Goal: Transaction & Acquisition: Purchase product/service

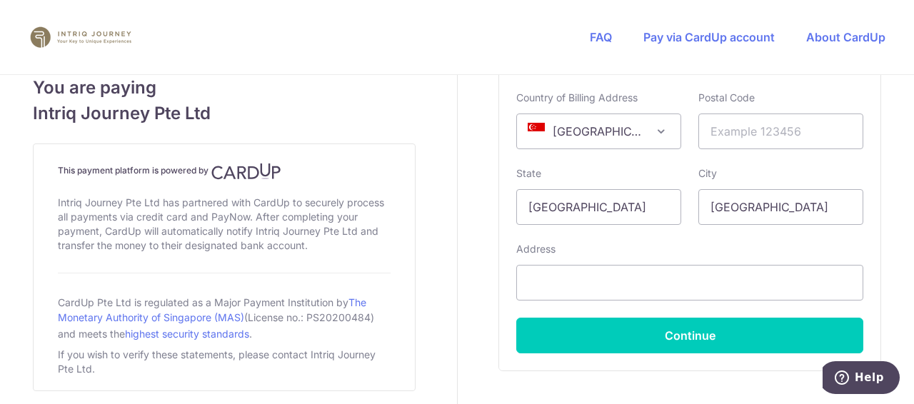
scroll to position [1000, 0]
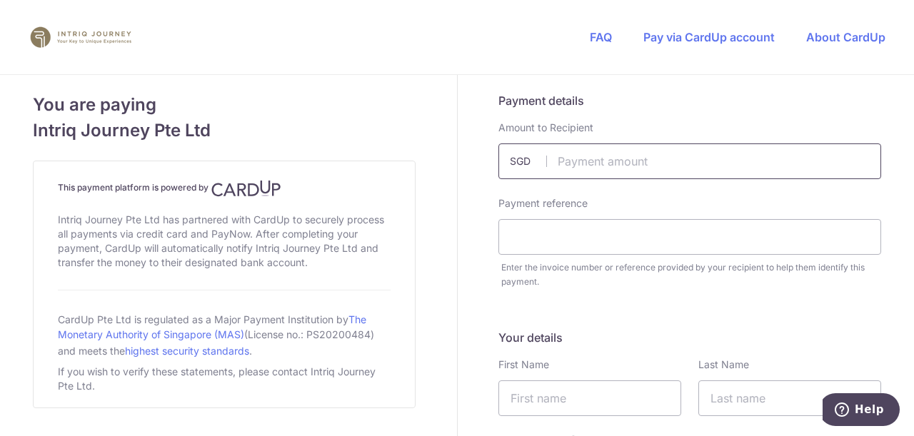
drag, startPoint x: 558, startPoint y: 163, endPoint x: 568, endPoint y: 164, distance: 10.7
click at [558, 163] on input "text" at bounding box center [689, 162] width 383 height 36
type input "13783.00"
click at [505, 238] on input "text" at bounding box center [689, 237] width 383 height 36
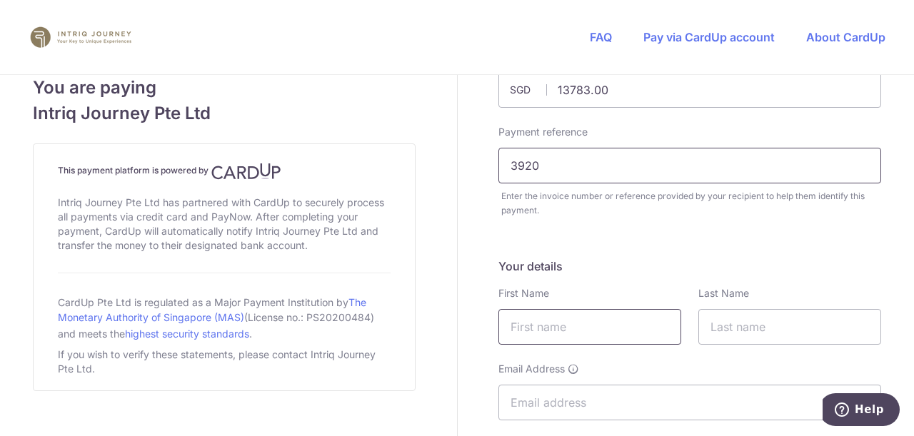
type input "3920"
drag, startPoint x: 516, startPoint y: 329, endPoint x: 537, endPoint y: 344, distance: 25.6
click at [516, 329] on input "text" at bounding box center [589, 327] width 183 height 36
type input "Jennifer"
click at [721, 327] on input "text" at bounding box center [789, 327] width 183 height 36
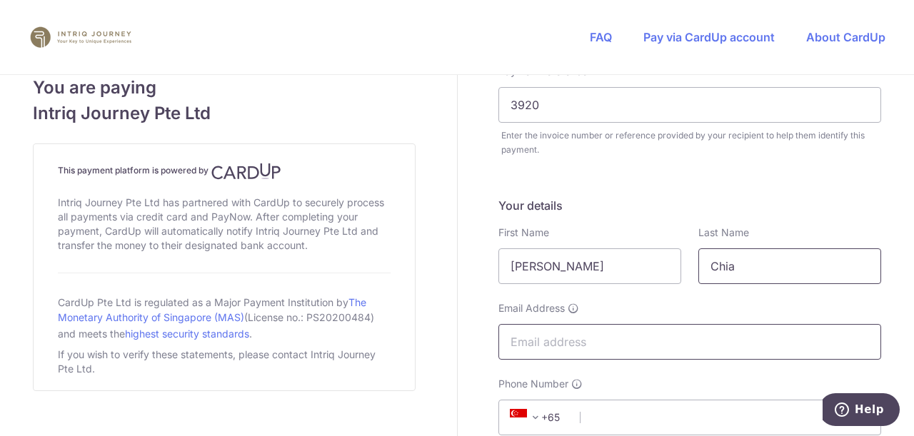
scroll to position [214, 0]
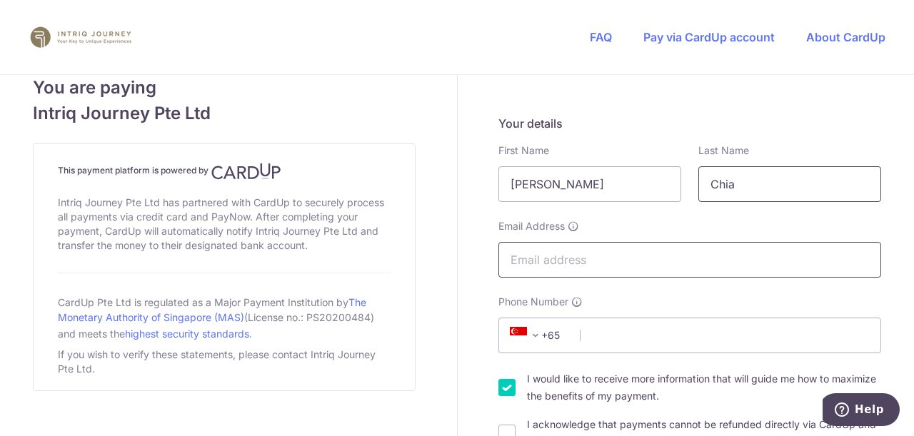
type input "Chia"
click at [514, 263] on input "Email Address" at bounding box center [689, 260] width 383 height 36
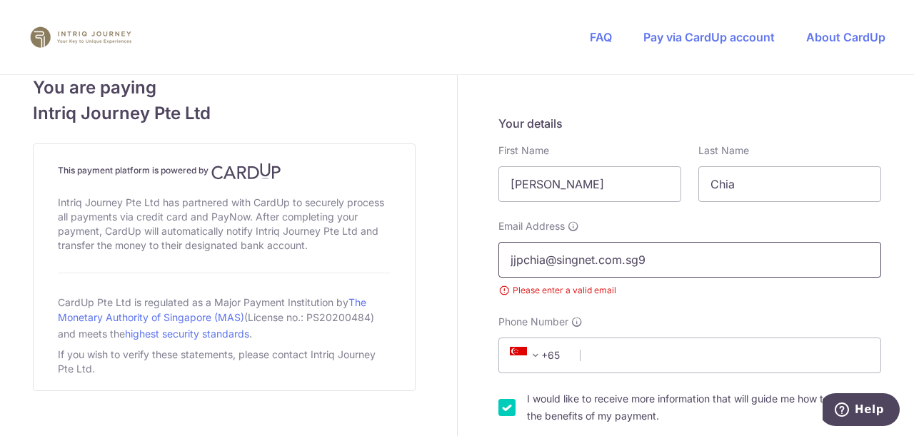
type input "jjpchia@singnet.com.sg"
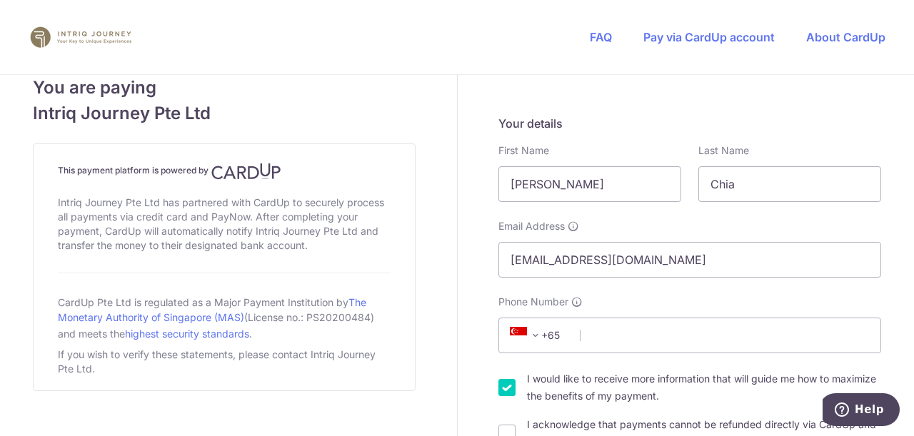
click at [565, 332] on span "+65" at bounding box center [537, 335] width 64 height 17
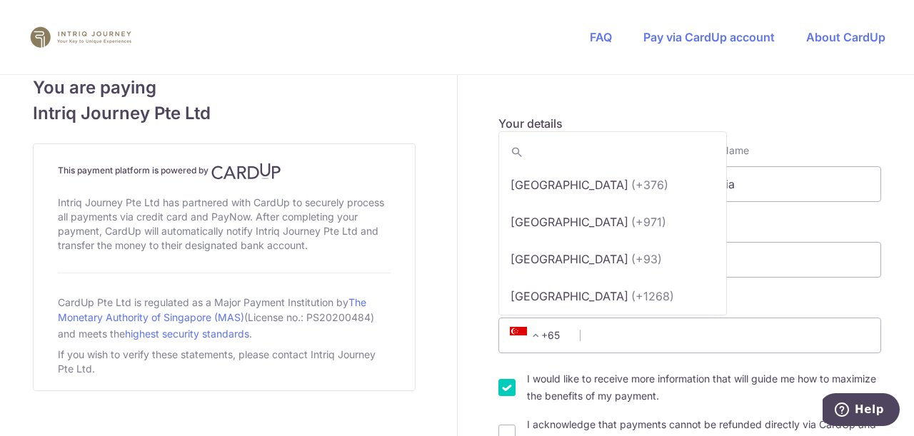
scroll to position [7362, 0]
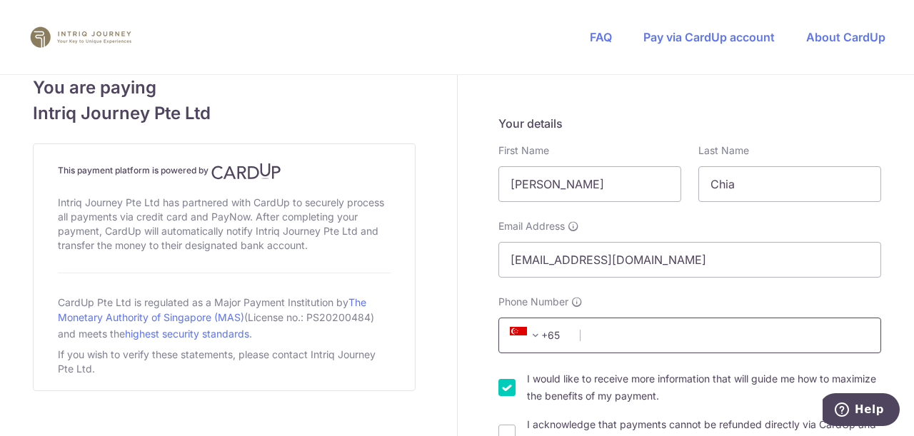
click at [578, 334] on input "Phone Number" at bounding box center [689, 336] width 383 height 36
type input "96289698"
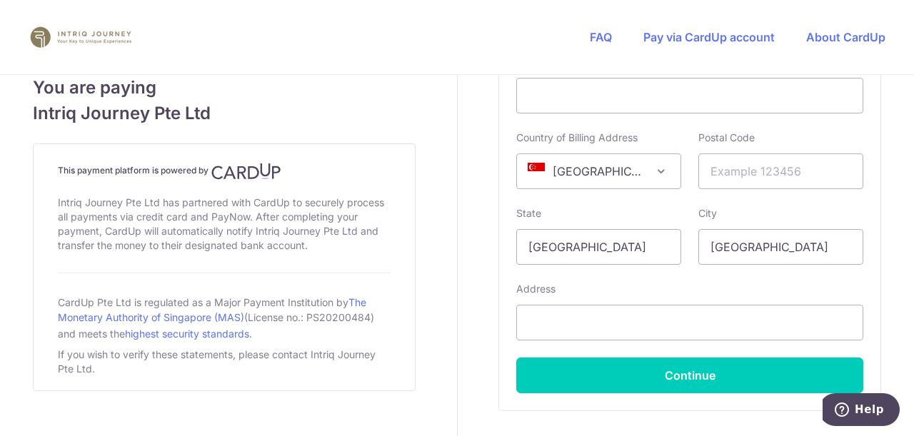
scroll to position [785, 0]
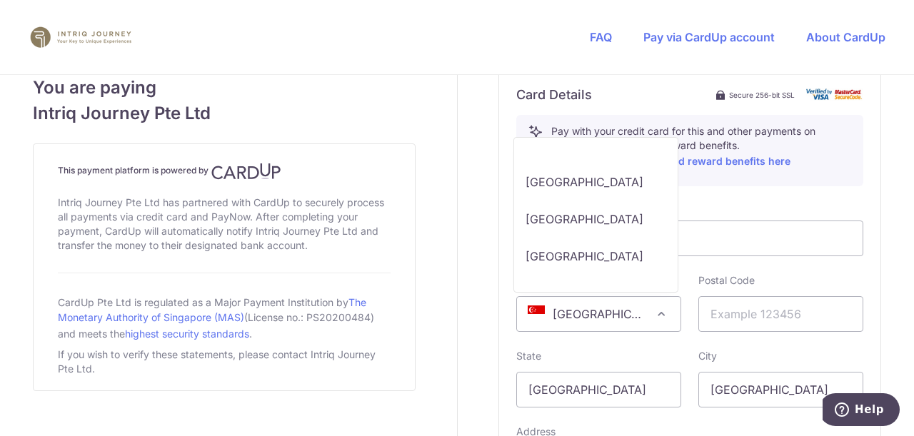
click at [656, 313] on span at bounding box center [661, 314] width 17 height 17
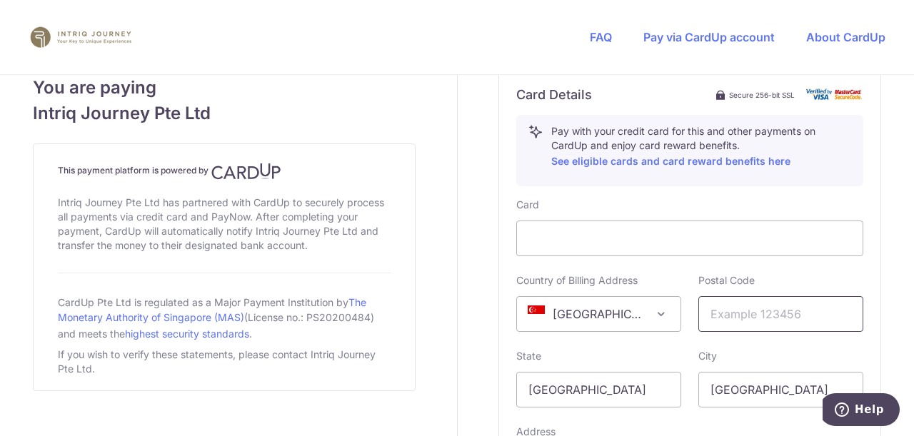
click at [707, 313] on input "text" at bounding box center [780, 314] width 165 height 36
type input "259181"
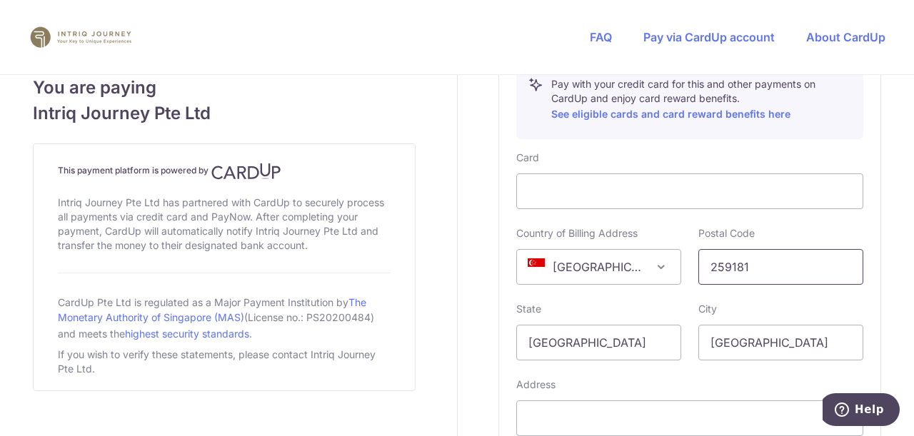
scroll to position [857, 0]
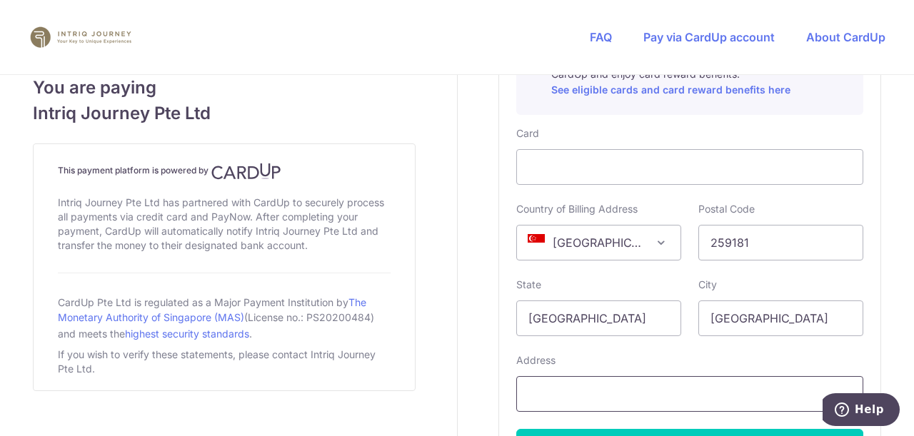
click at [536, 395] on input "text" at bounding box center [689, 394] width 347 height 36
type input "27 Fernhill Crescent Singapore 259181"
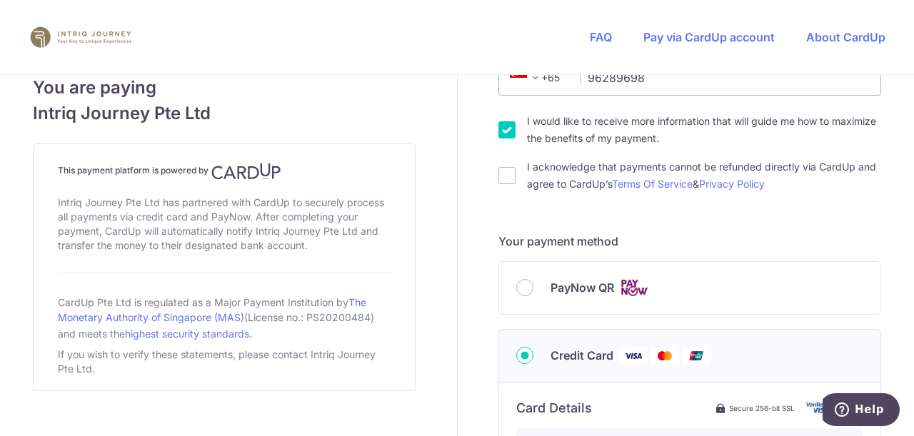
scroll to position [500, 0]
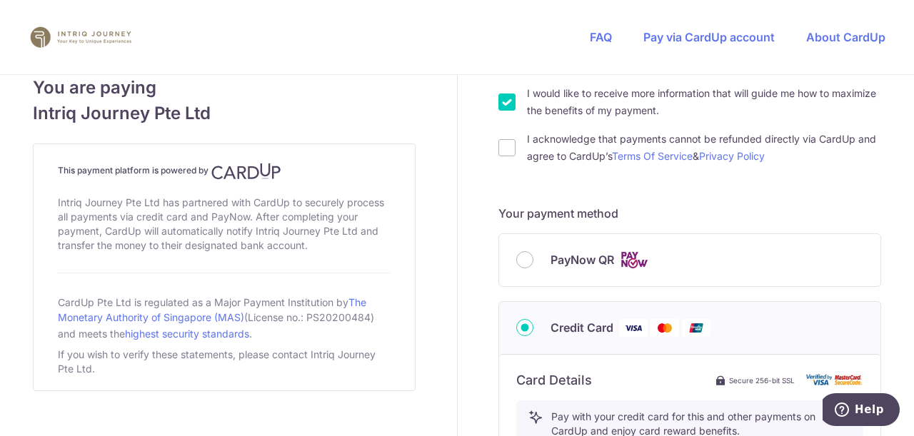
click at [625, 326] on img at bounding box center [633, 328] width 29 height 18
click at [533, 326] on input "Credit Card" at bounding box center [524, 327] width 17 height 17
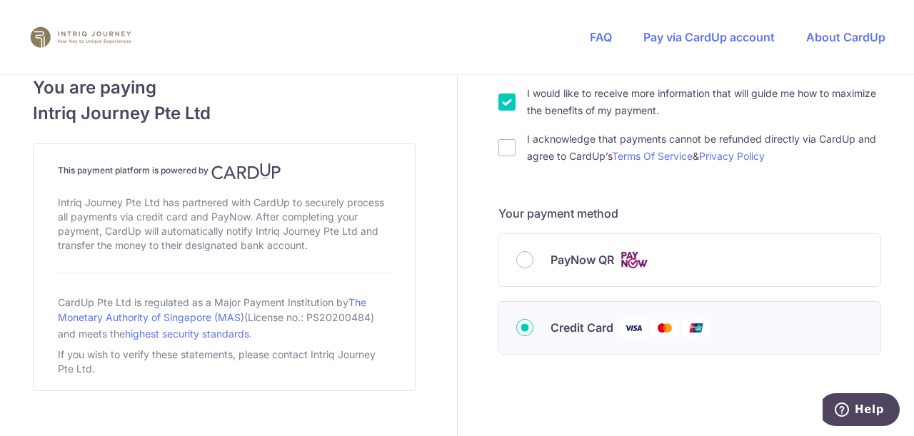
scroll to position [538, 0]
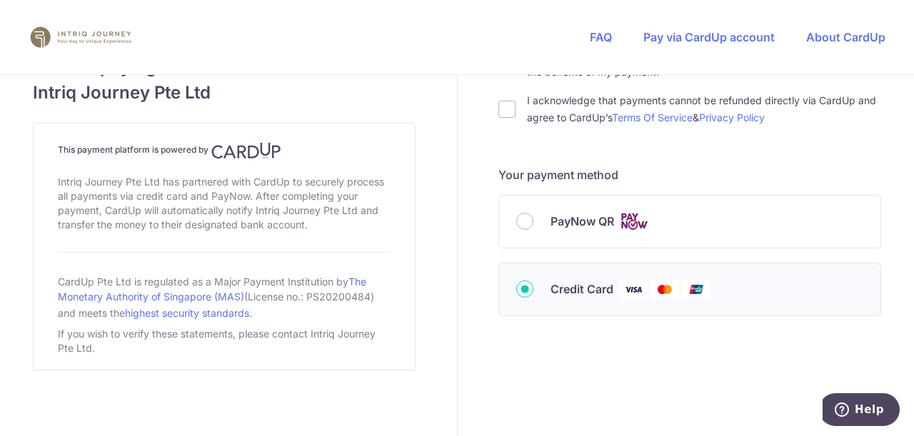
click at [634, 286] on img at bounding box center [633, 290] width 29 height 18
click at [533, 286] on input "Credit Card" at bounding box center [524, 289] width 17 height 17
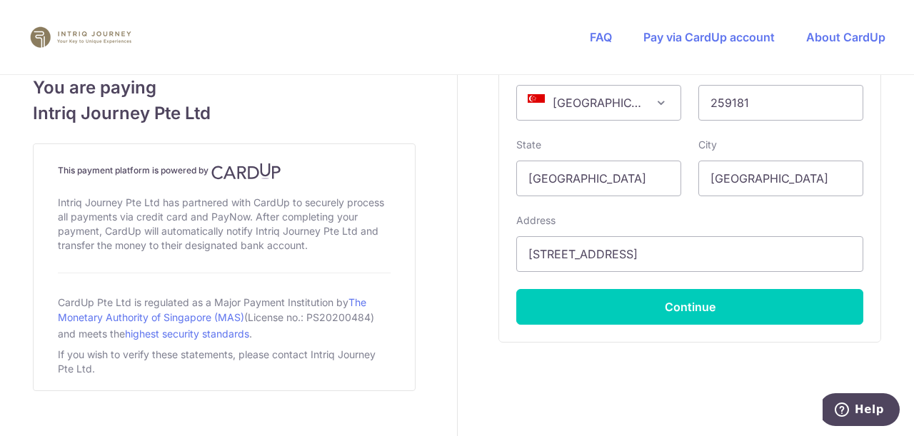
scroll to position [1022, 0]
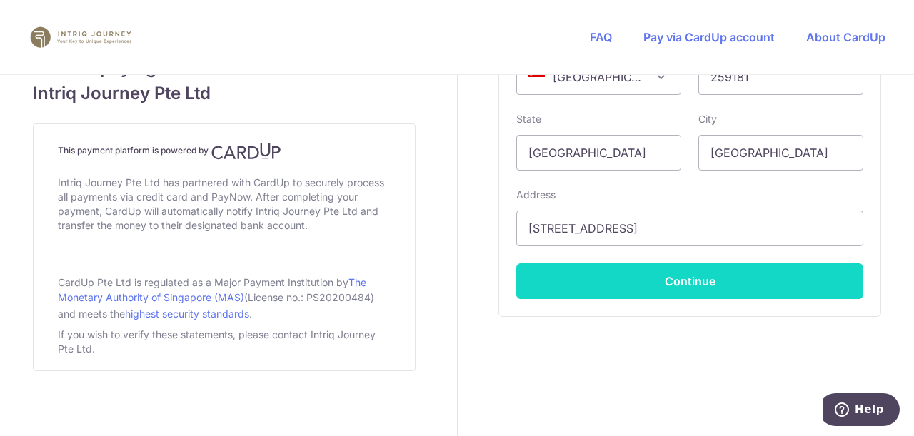
click at [671, 278] on button "Continue" at bounding box center [689, 281] width 347 height 36
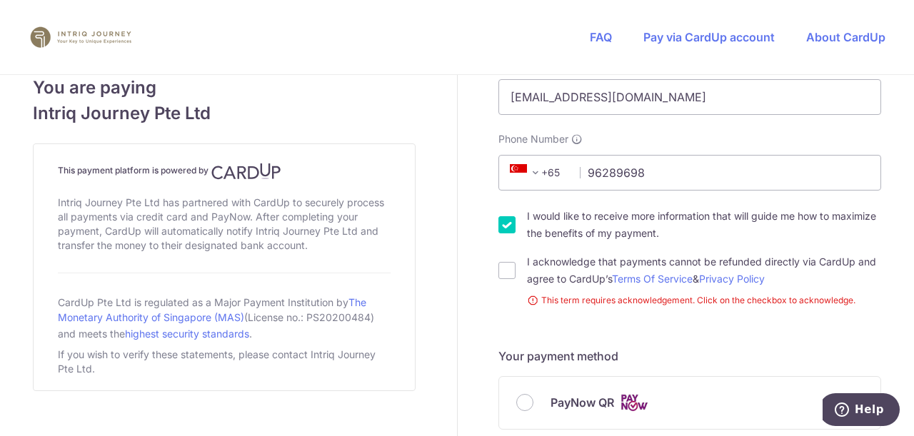
scroll to position [400, 0]
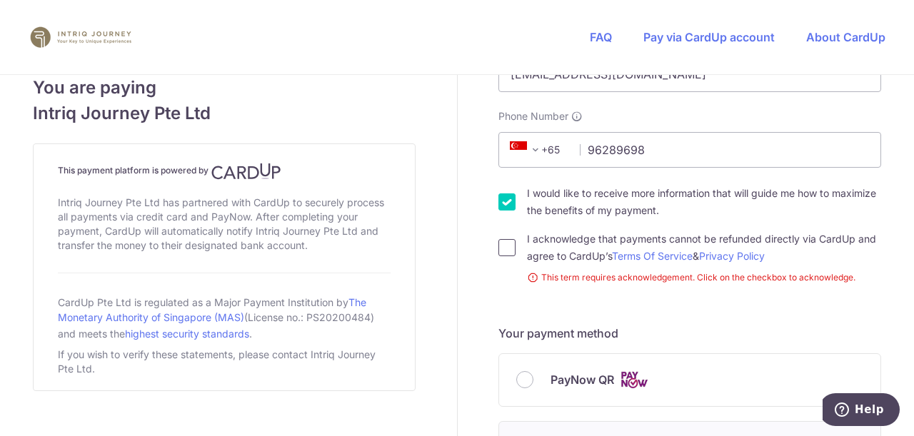
click at [500, 247] on input "I acknowledge that payments cannot be refunded directly via CardUp and agree to…" at bounding box center [506, 247] width 17 height 17
checkbox input "true"
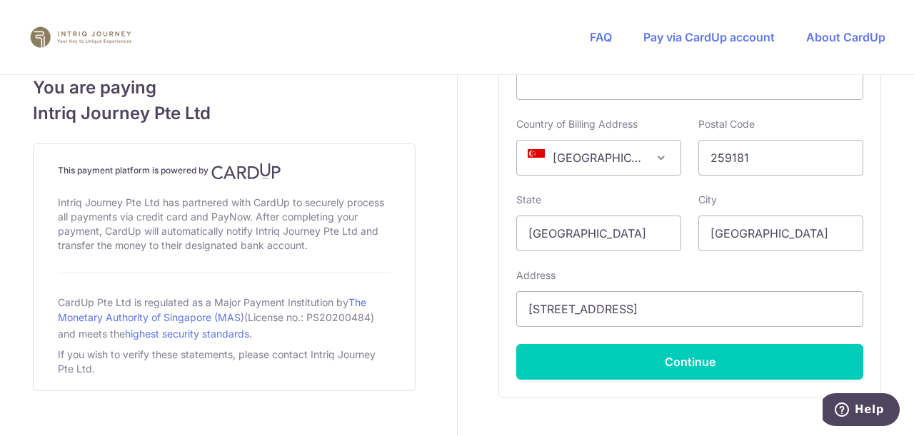
scroll to position [971, 0]
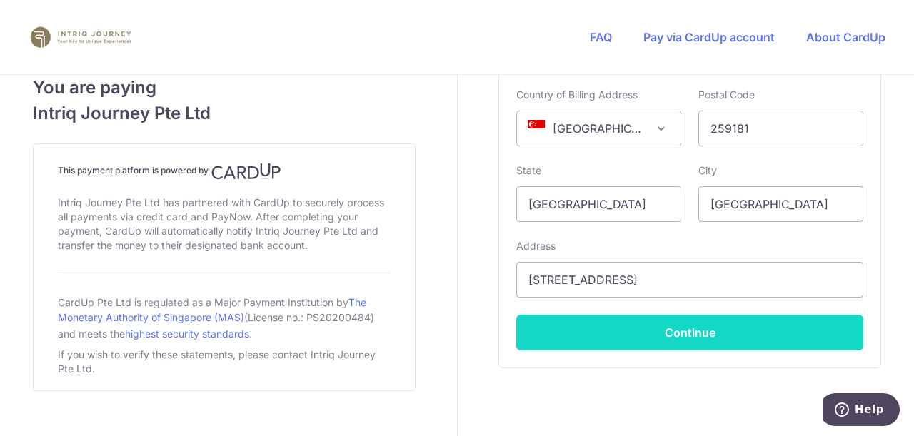
click at [688, 333] on button "Continue" at bounding box center [689, 333] width 347 height 36
type input "**** 0040"
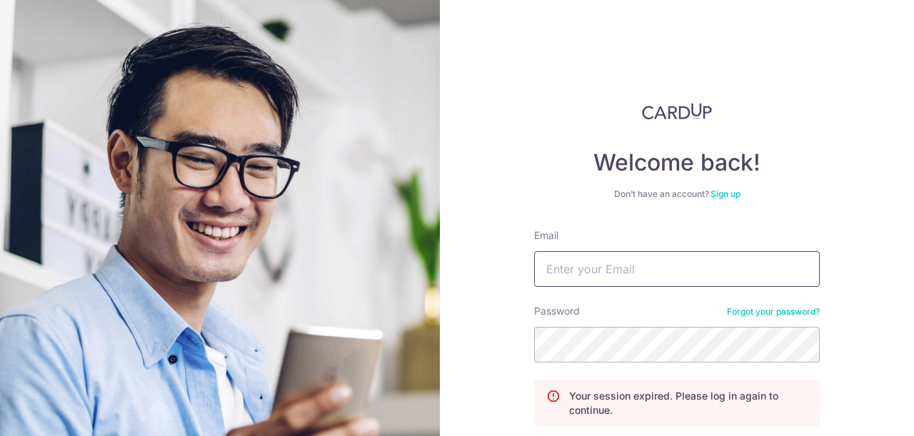
scroll to position [71, 0]
